Goal: Information Seeking & Learning: Learn about a topic

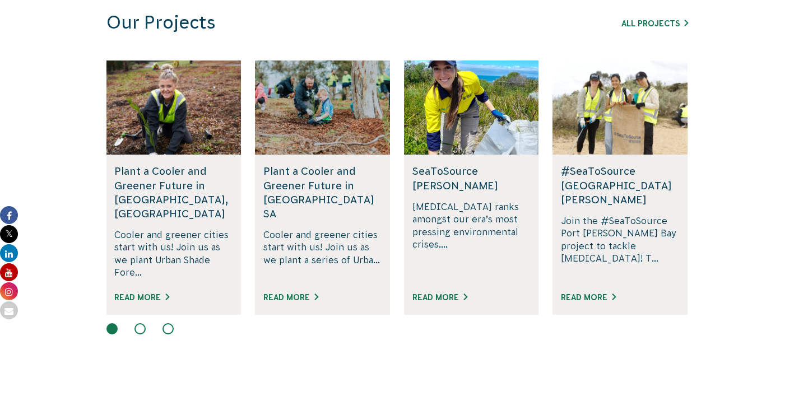
scroll to position [707, 0]
click at [142, 324] on button at bounding box center [139, 329] width 11 height 11
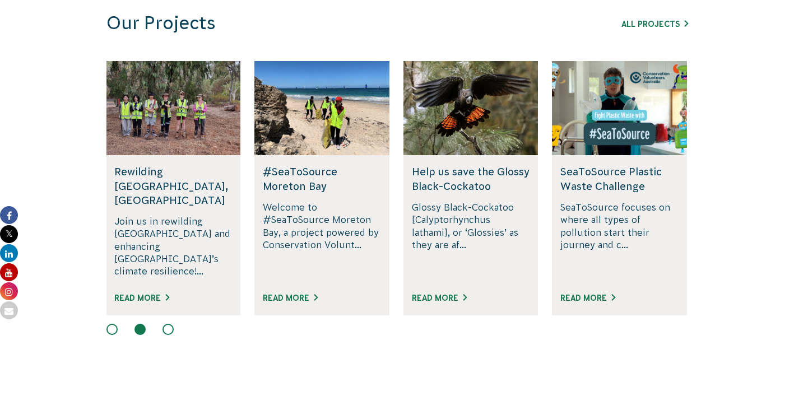
click at [168, 324] on button at bounding box center [168, 329] width 11 height 11
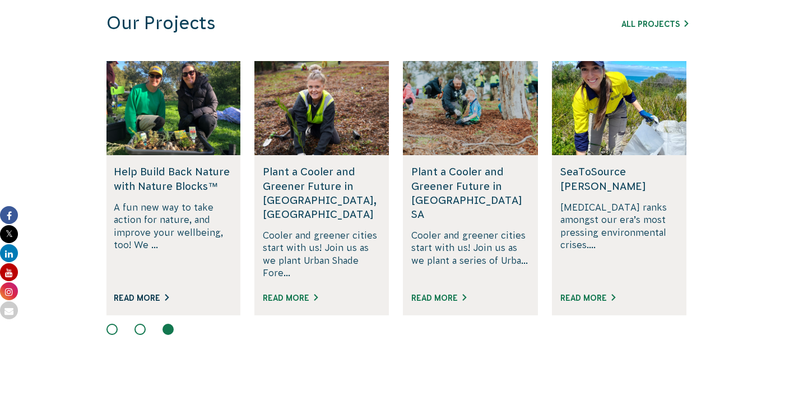
click at [135, 294] on link "Read More" at bounding box center [141, 298] width 55 height 9
click at [578, 294] on link "Read More" at bounding box center [587, 298] width 55 height 9
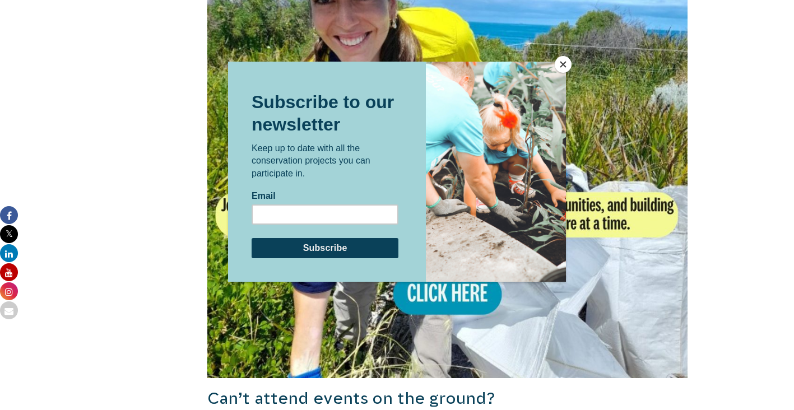
scroll to position [825, 0]
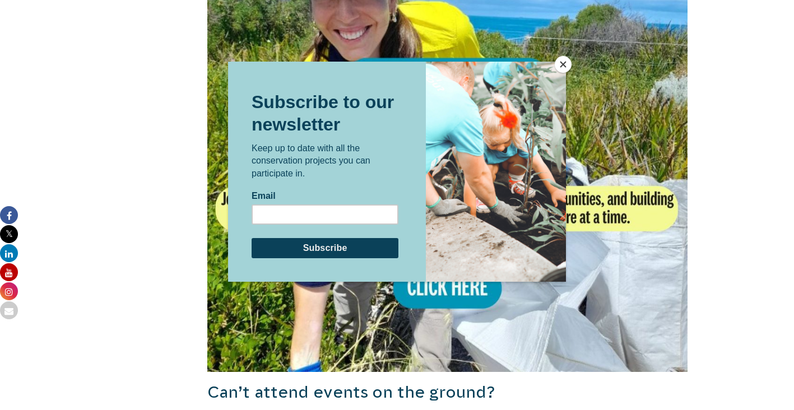
click at [563, 60] on button "Close" at bounding box center [563, 64] width 17 height 17
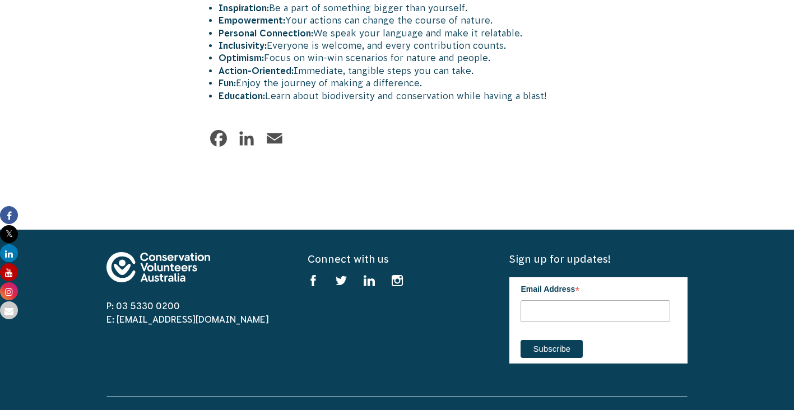
scroll to position [1616, 0]
